Goal: Information Seeking & Learning: Learn about a topic

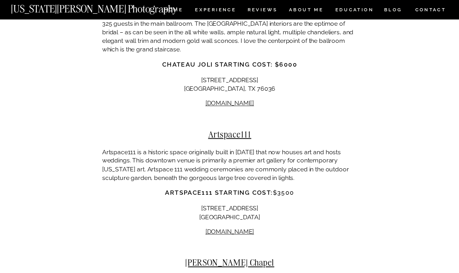
scroll to position [4289, 0]
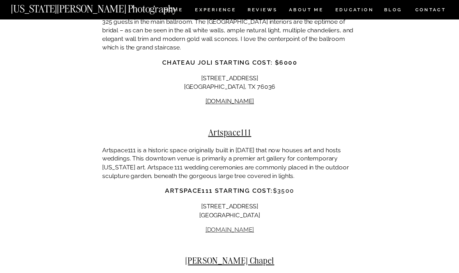
click at [220, 226] on link "[DOMAIN_NAME]" at bounding box center [229, 229] width 49 height 7
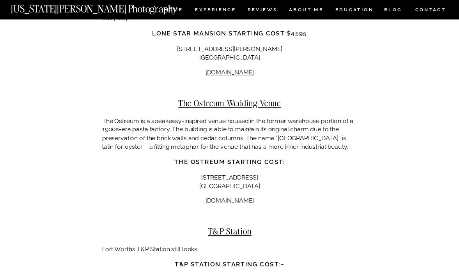
scroll to position [5383, 0]
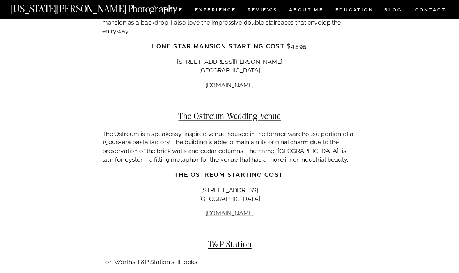
click at [223, 210] on link "[DOMAIN_NAME]" at bounding box center [229, 213] width 49 height 7
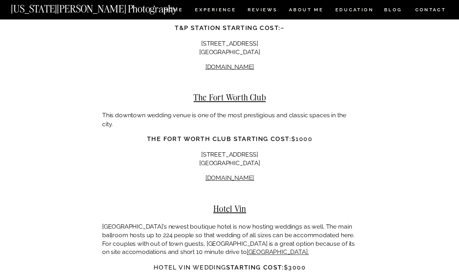
scroll to position [5637, 0]
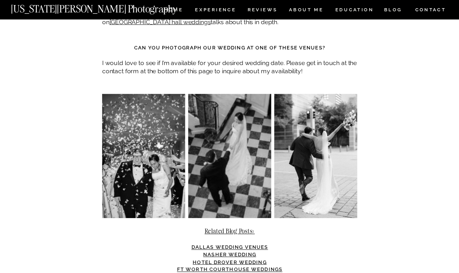
scroll to position [6968, 0]
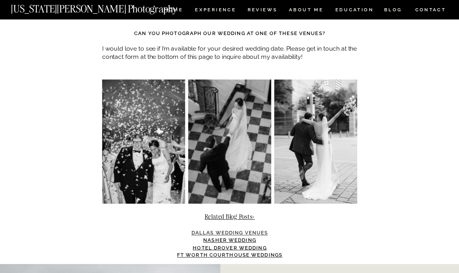
click at [210, 230] on link "Dallas Wedding Venues" at bounding box center [229, 233] width 76 height 6
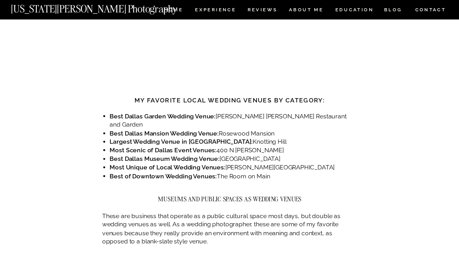
scroll to position [499, 0]
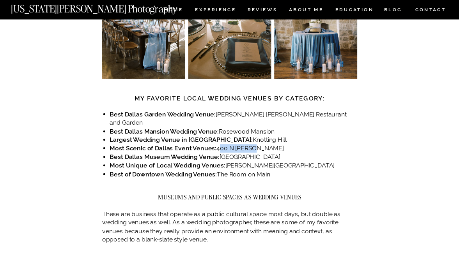
drag, startPoint x: 215, startPoint y: 112, endPoint x: 256, endPoint y: 110, distance: 41.0
click at [256, 145] on li "Most Scenic of Dallas Event Venues: 400 N Ervay" at bounding box center [233, 149] width 247 height 9
copy li "400 N Ervay"
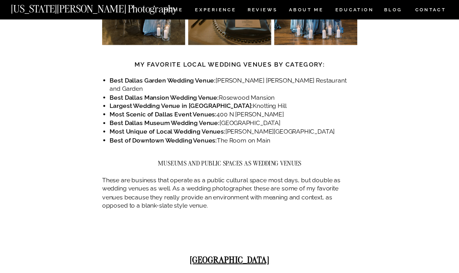
click at [166, 217] on div at bounding box center [229, 236] width 255 height 38
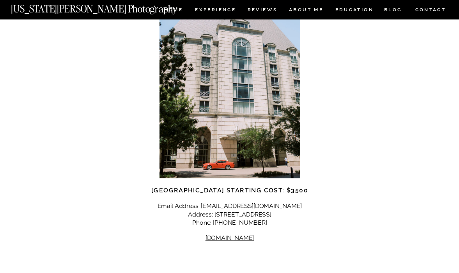
scroll to position [3348, 0]
